Goal: Task Accomplishment & Management: Manage account settings

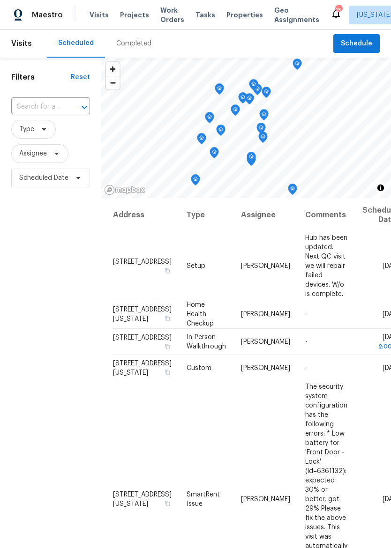
click at [239, 11] on span "Properties" at bounding box center [244, 14] width 37 height 9
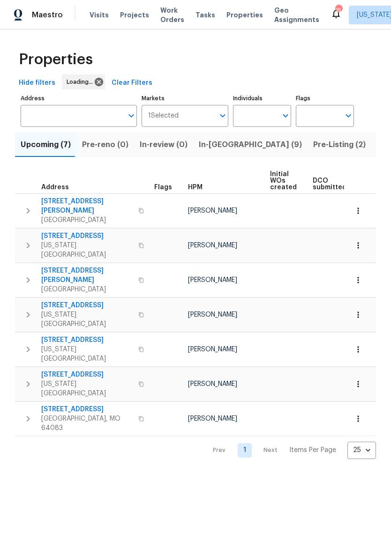
click at [217, 142] on span "In-[GEOGRAPHIC_DATA] (9)" at bounding box center [250, 144] width 103 height 13
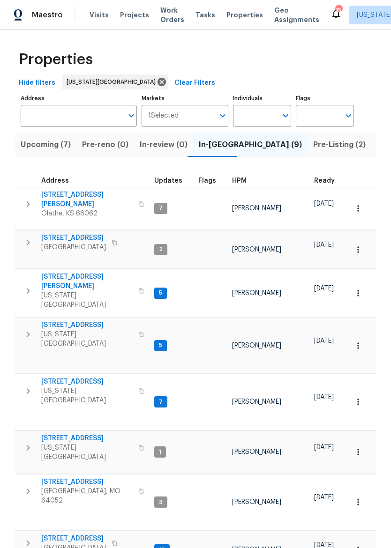
scroll to position [7, 0]
click at [45, 22] on div "Maestro" at bounding box center [31, 15] width 63 height 19
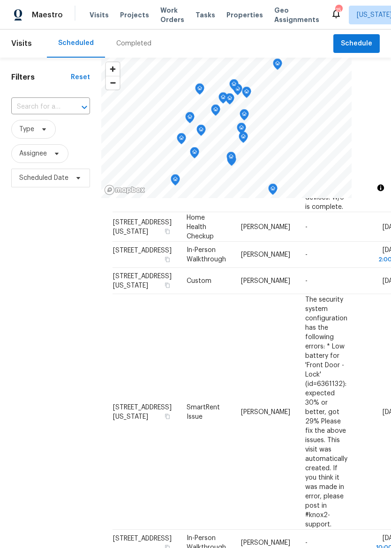
scroll to position [88, 0]
click at [0, 0] on span at bounding box center [0, 0] width 0 height 0
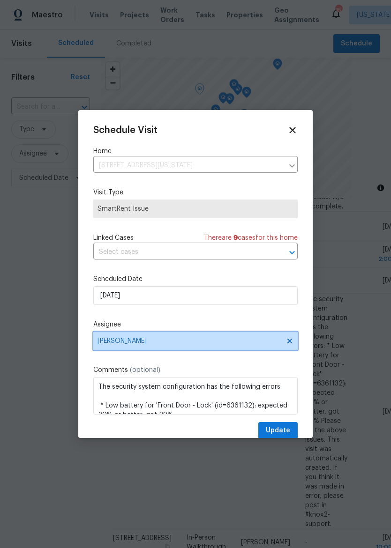
click at [229, 339] on span "[PERSON_NAME]" at bounding box center [195, 341] width 204 height 19
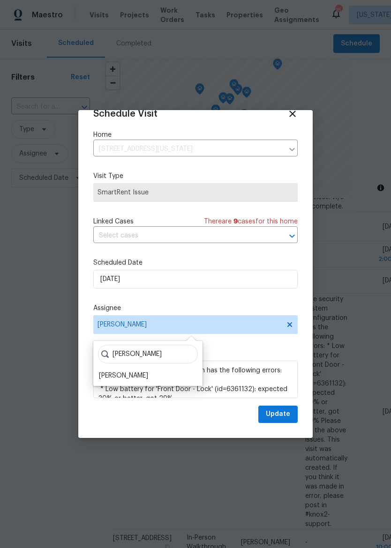
scroll to position [18, 0]
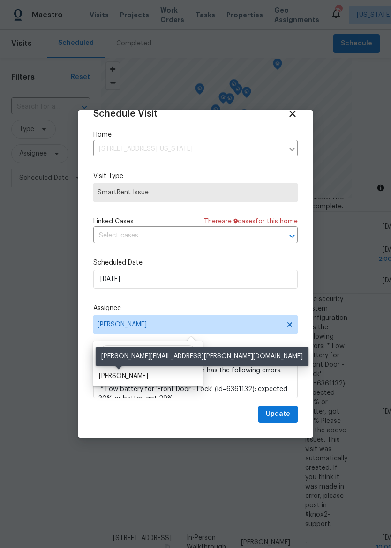
type input "[PERSON_NAME]"
click at [127, 374] on div "[PERSON_NAME]" at bounding box center [123, 376] width 49 height 9
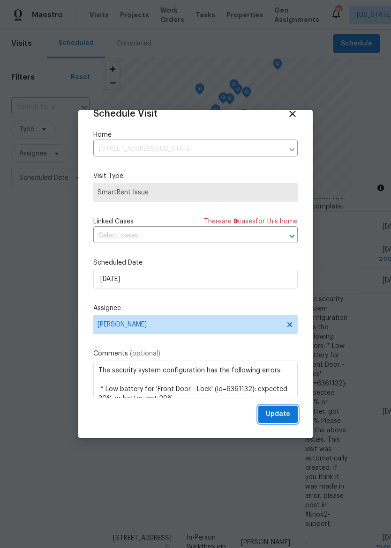
click at [287, 414] on span "Update" at bounding box center [278, 415] width 24 height 12
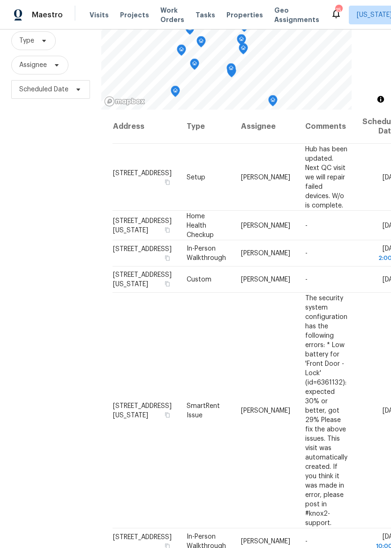
scroll to position [0, 0]
